Goal: Book appointment/travel/reservation

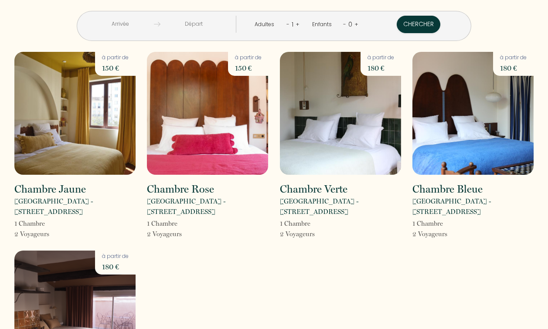
click at [206, 24] on input "text" at bounding box center [193, 24] width 67 height 17
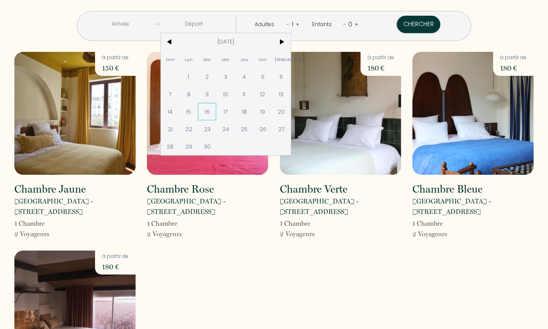
click at [217, 108] on span "16" at bounding box center [207, 111] width 19 height 17
type input "Mar [DATE]"
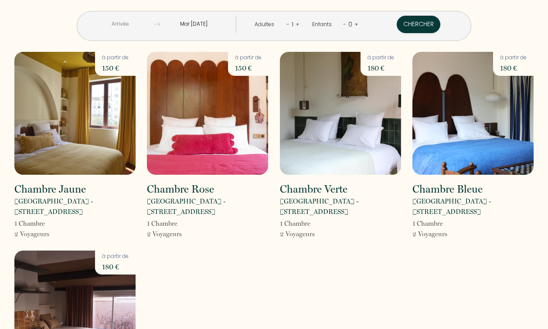
click at [154, 25] on input "text" at bounding box center [120, 24] width 67 height 17
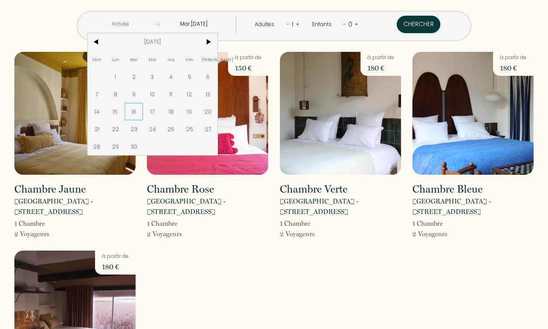
click at [143, 111] on span "16" at bounding box center [134, 111] width 19 height 17
type input "Mar [DATE]"
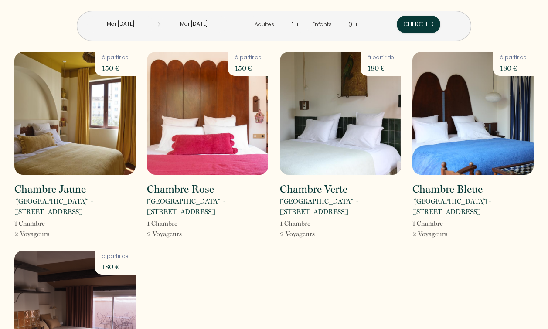
click at [208, 24] on input "Mar [DATE]" at bounding box center [193, 24] width 67 height 17
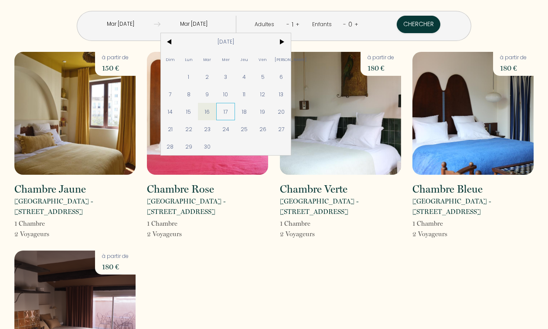
click at [235, 113] on span "17" at bounding box center [225, 111] width 19 height 17
type input "Mer [DATE]"
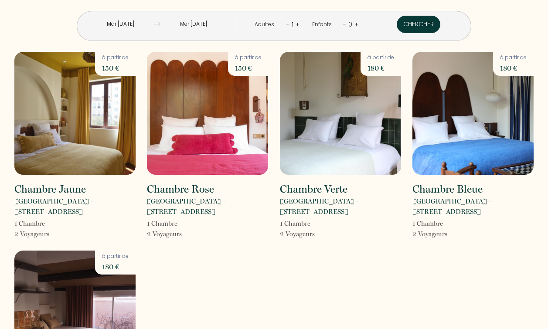
click at [397, 25] on button "Chercher" at bounding box center [419, 24] width 44 height 17
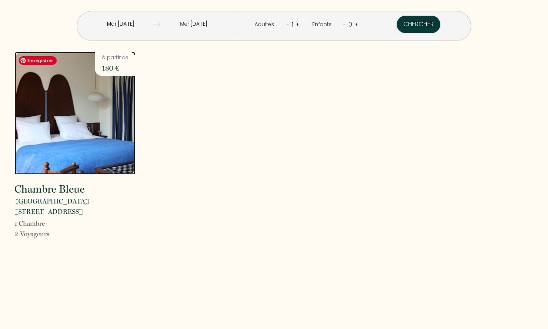
click at [119, 116] on img at bounding box center [74, 113] width 121 height 123
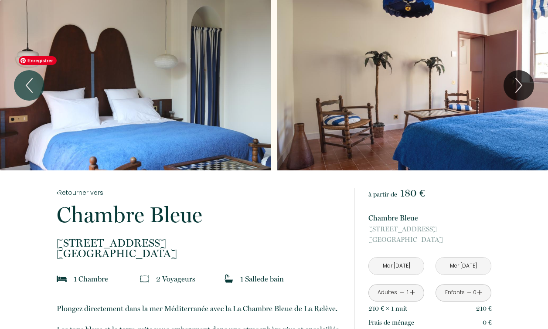
click at [187, 83] on div "Slideshow" at bounding box center [135, 85] width 271 height 170
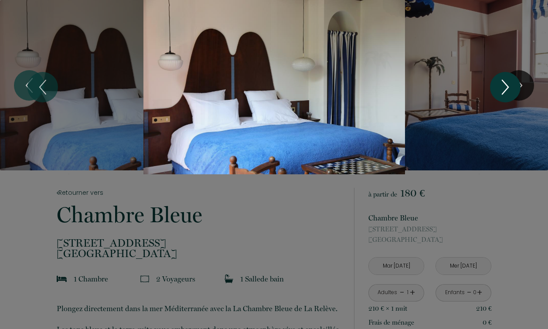
click at [510, 84] on icon "Next" at bounding box center [505, 87] width 18 height 26
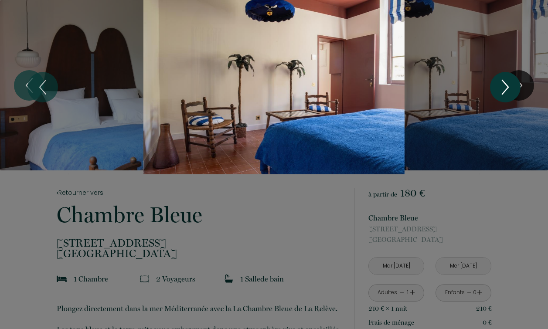
click at [510, 84] on icon "Next" at bounding box center [505, 87] width 18 height 26
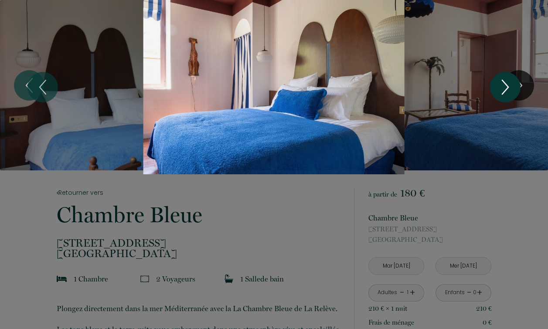
click at [510, 84] on icon "Next" at bounding box center [505, 87] width 18 height 26
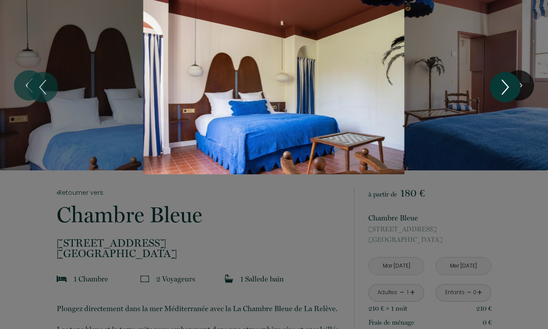
click at [510, 84] on icon "Next" at bounding box center [505, 87] width 18 height 26
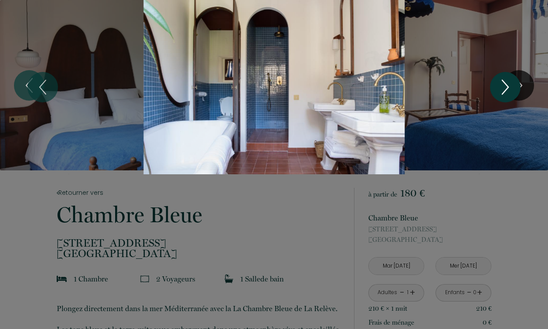
click at [510, 84] on icon "Next" at bounding box center [505, 87] width 18 height 26
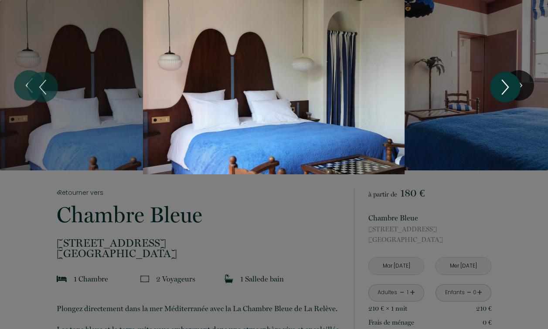
click at [510, 84] on icon "Next" at bounding box center [505, 87] width 18 height 26
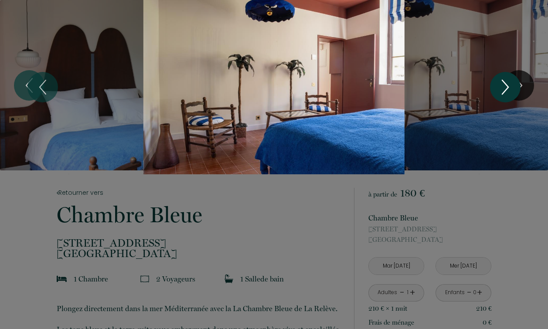
click at [510, 84] on icon "Next" at bounding box center [505, 87] width 18 height 26
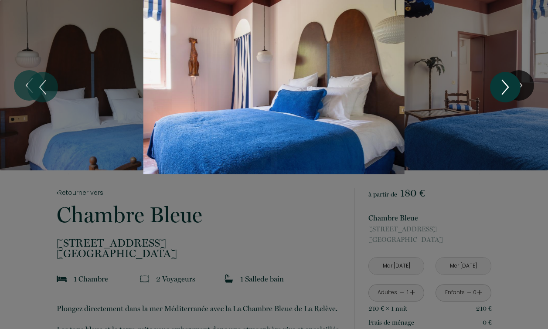
click at [510, 84] on icon "Next" at bounding box center [505, 87] width 18 height 26
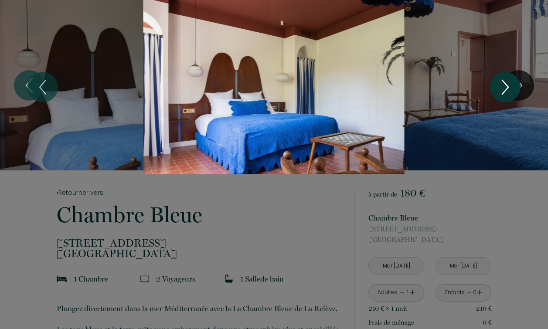
click at [510, 85] on icon "Next" at bounding box center [505, 87] width 18 height 26
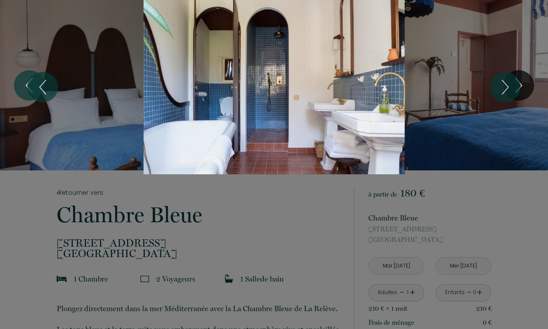
click at [420, 157] on div "Slideshow" at bounding box center [273, 87] width 411 height 174
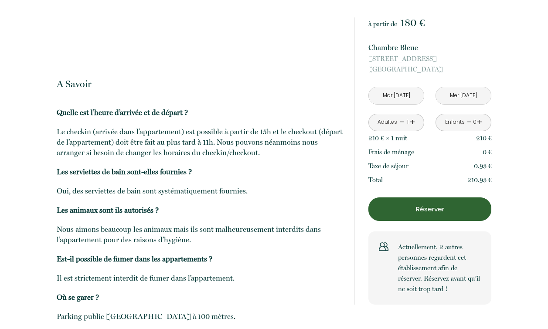
scroll to position [944, 0]
